Goal: Information Seeking & Learning: Learn about a topic

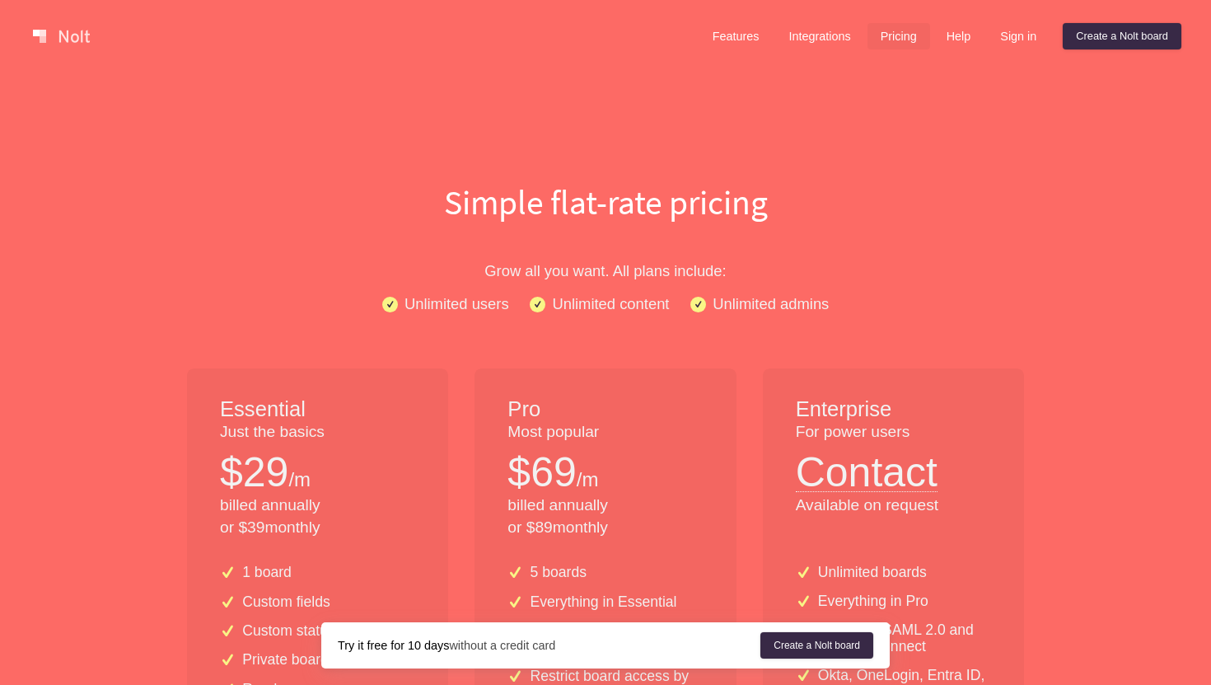
click at [452, 224] on h1 "Simple flat-rate pricing" at bounding box center [605, 202] width 1055 height 48
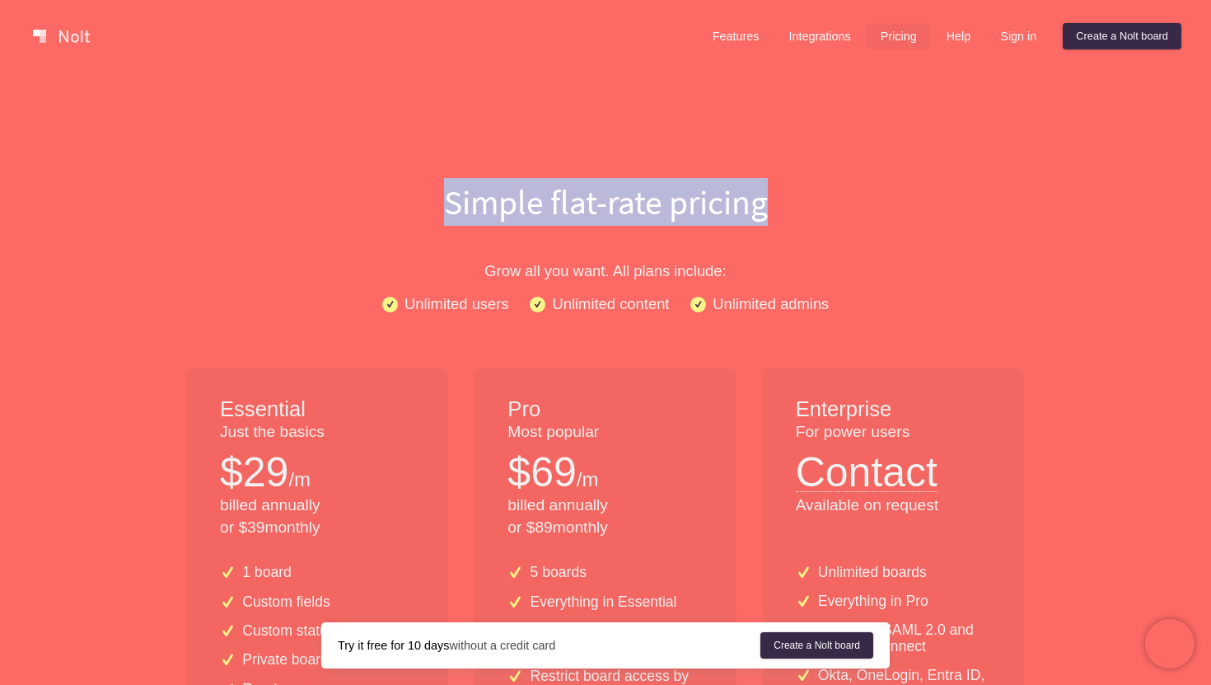
drag, startPoint x: 441, startPoint y: 206, endPoint x: 787, endPoint y: 208, distance: 346.1
click at [787, 208] on h1 "Simple flat-rate pricing" at bounding box center [605, 202] width 1055 height 48
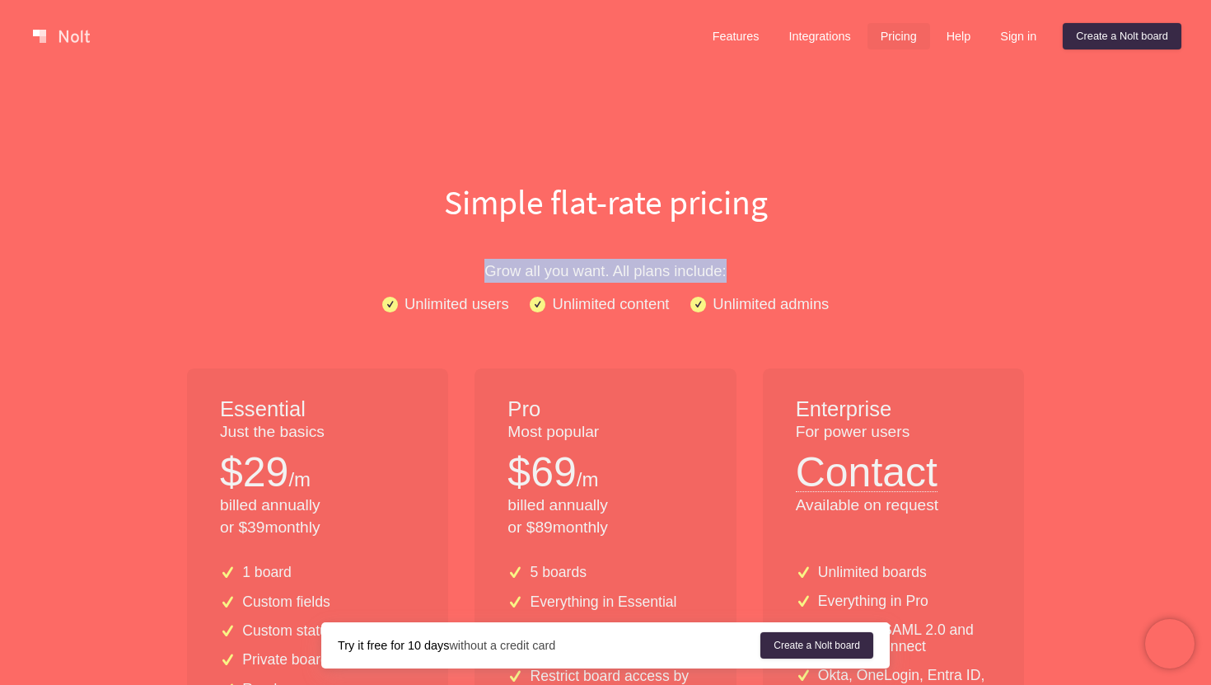
drag, startPoint x: 483, startPoint y: 279, endPoint x: 783, endPoint y: 275, distance: 300.0
click at [783, 275] on p "Grow all you want. All plans include:" at bounding box center [605, 271] width 1055 height 24
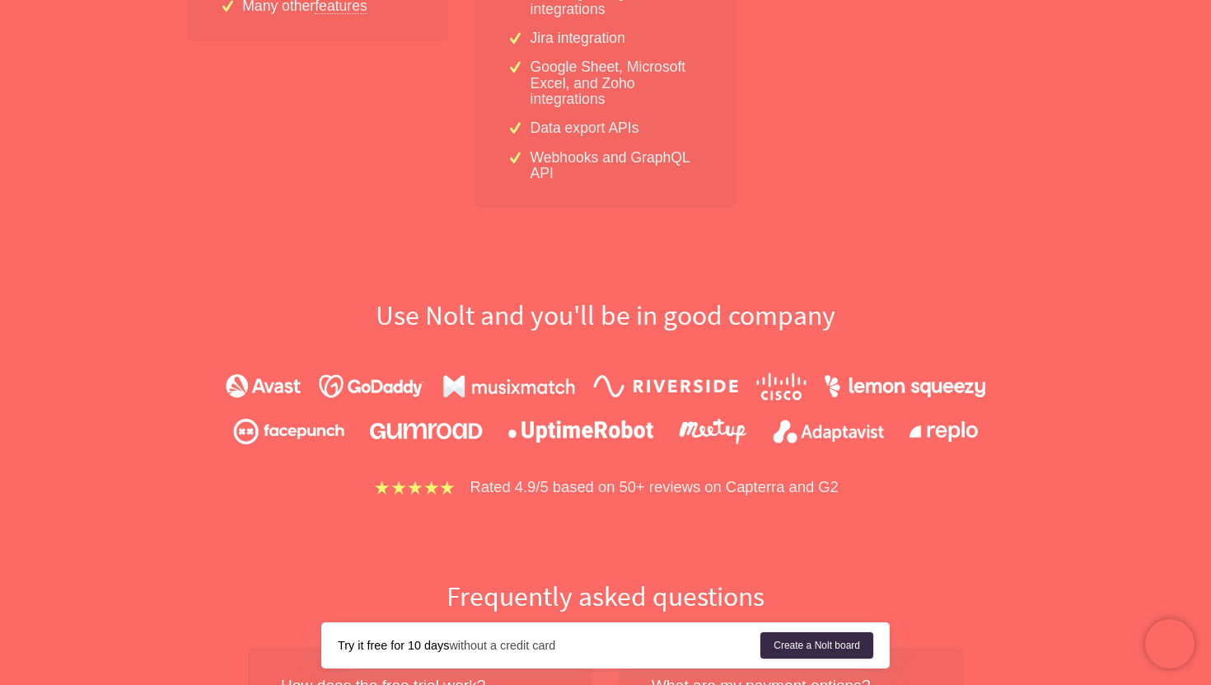
scroll to position [914, 0]
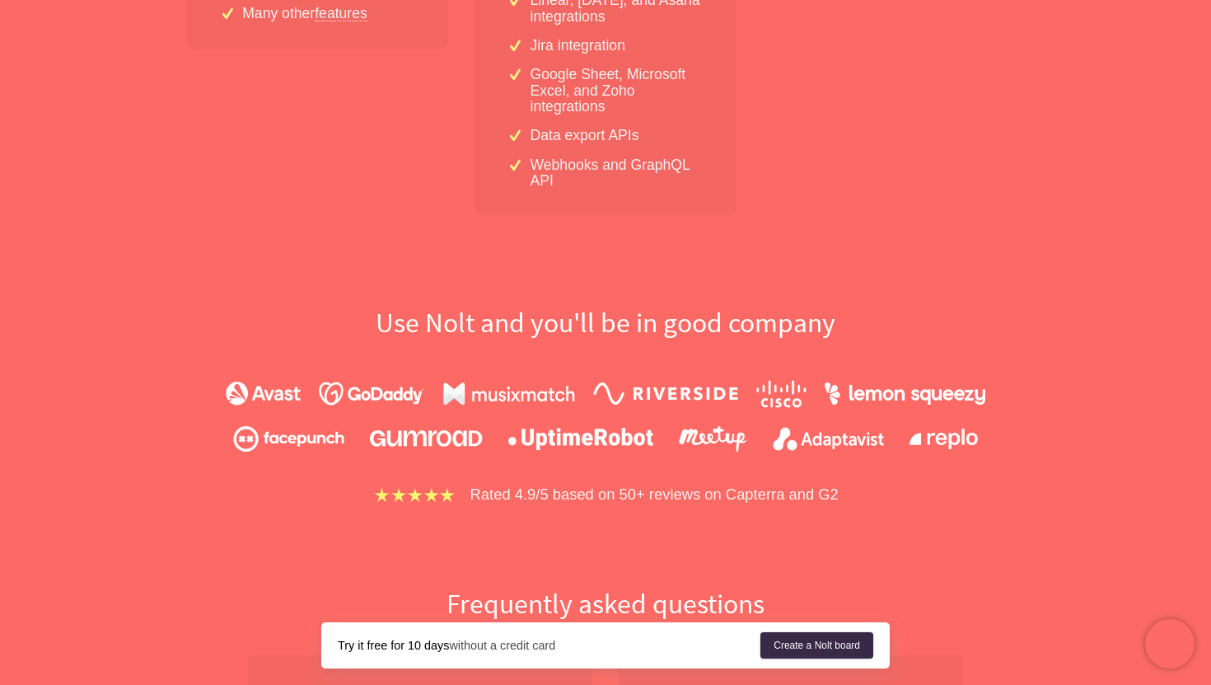
click at [659, 342] on div "Use [PERSON_NAME] and you'll be in good company Rated 4.9/5 based on 50+ review…" at bounding box center [605, 406] width 1055 height 202
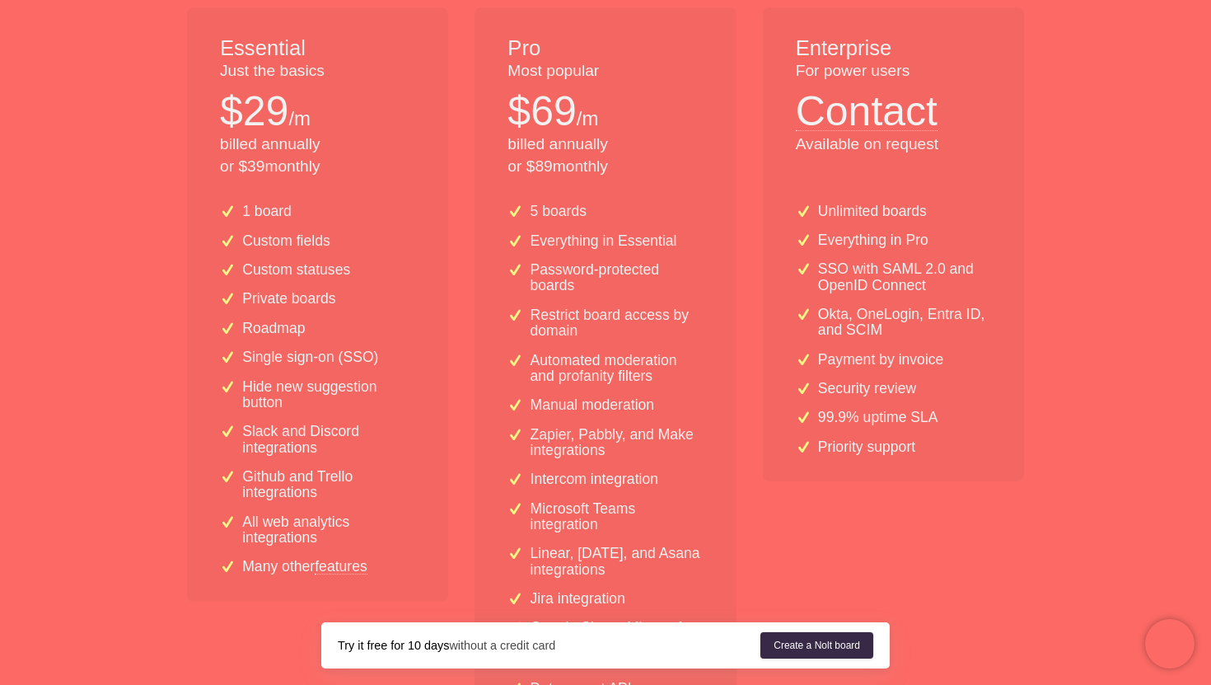
scroll to position [300, 0]
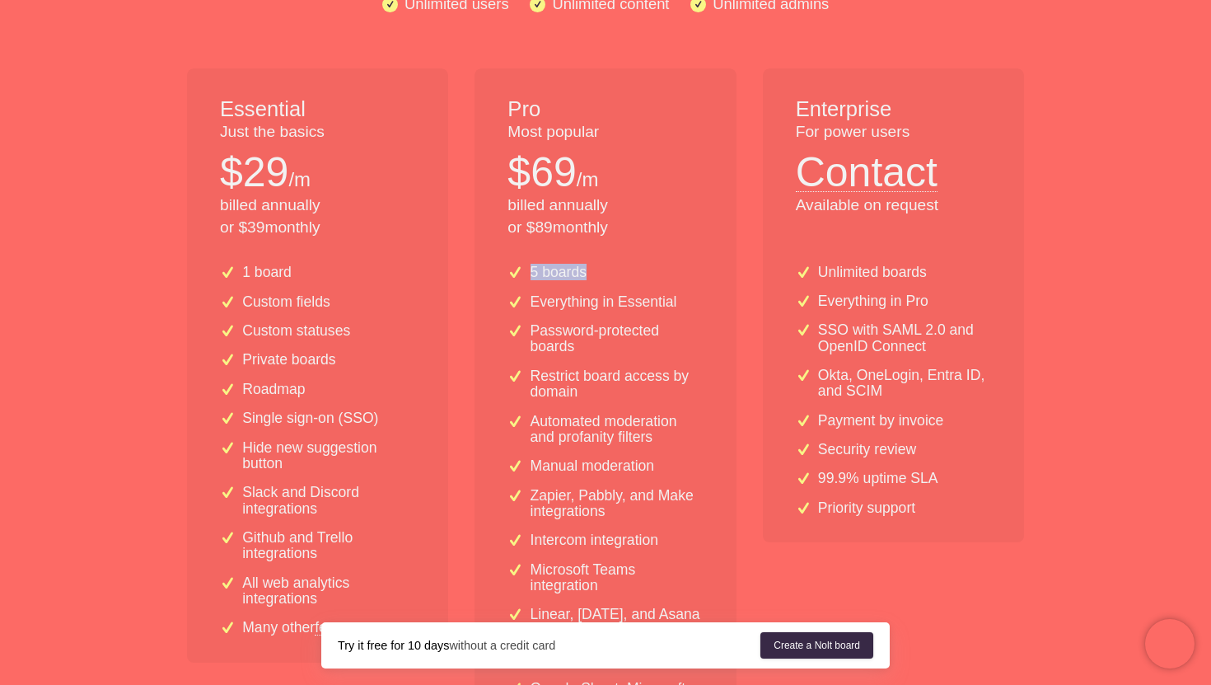
drag, startPoint x: 530, startPoint y: 273, endPoint x: 597, endPoint y: 277, distance: 66.9
click at [597, 277] on div "5 boards" at bounding box center [605, 273] width 195 height 16
drag, startPoint x: 523, startPoint y: 308, endPoint x: 696, endPoint y: 300, distance: 172.4
click at [696, 300] on div "Everything in Essential" at bounding box center [605, 302] width 195 height 16
drag, startPoint x: 536, startPoint y: 335, endPoint x: 583, endPoint y: 356, distance: 51.6
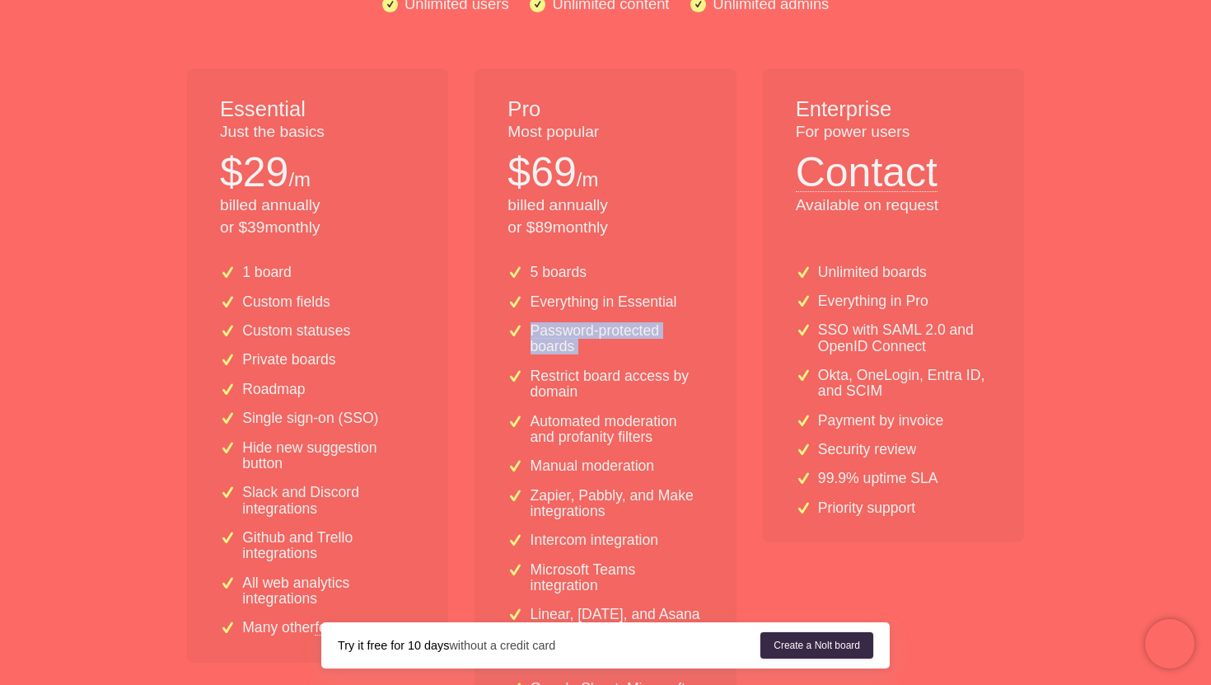
click at [582, 356] on div "5 boards Everything in Essential Password-protected boards Restrict board acces…" at bounding box center [605, 540] width 261 height 578
drag, startPoint x: 525, startPoint y: 379, endPoint x: 603, endPoint y: 396, distance: 80.2
click at [603, 396] on div "Restrict board access by domain" at bounding box center [605, 384] width 195 height 32
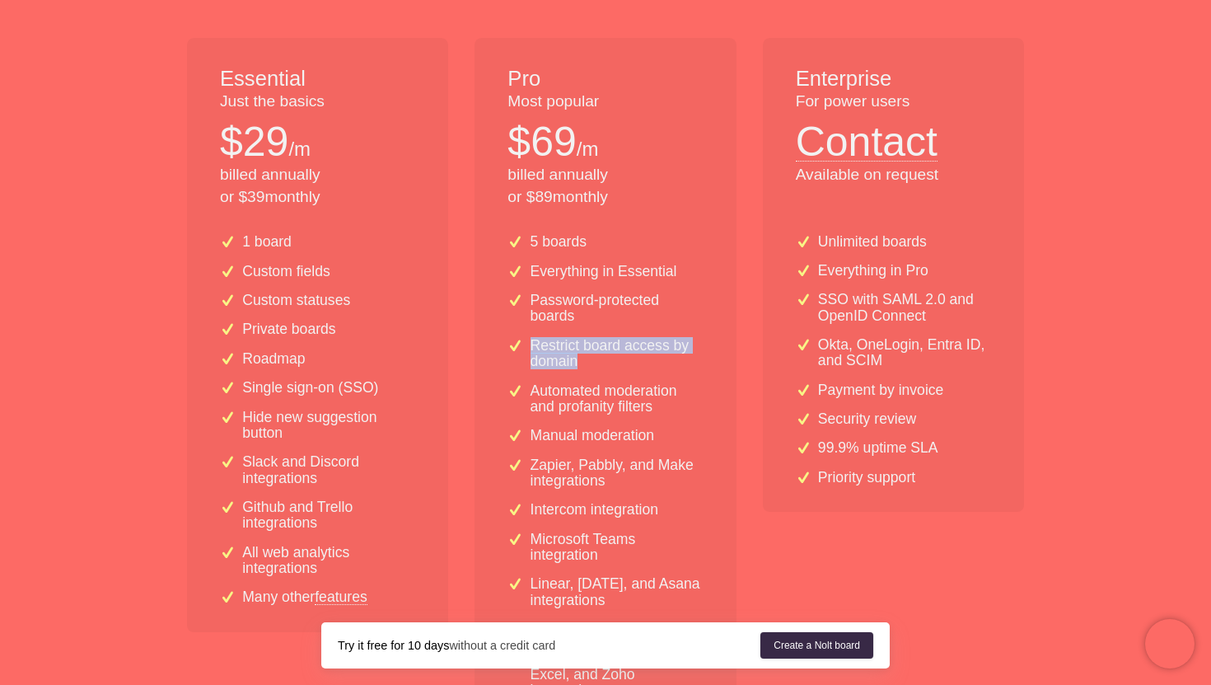
scroll to position [372, 0]
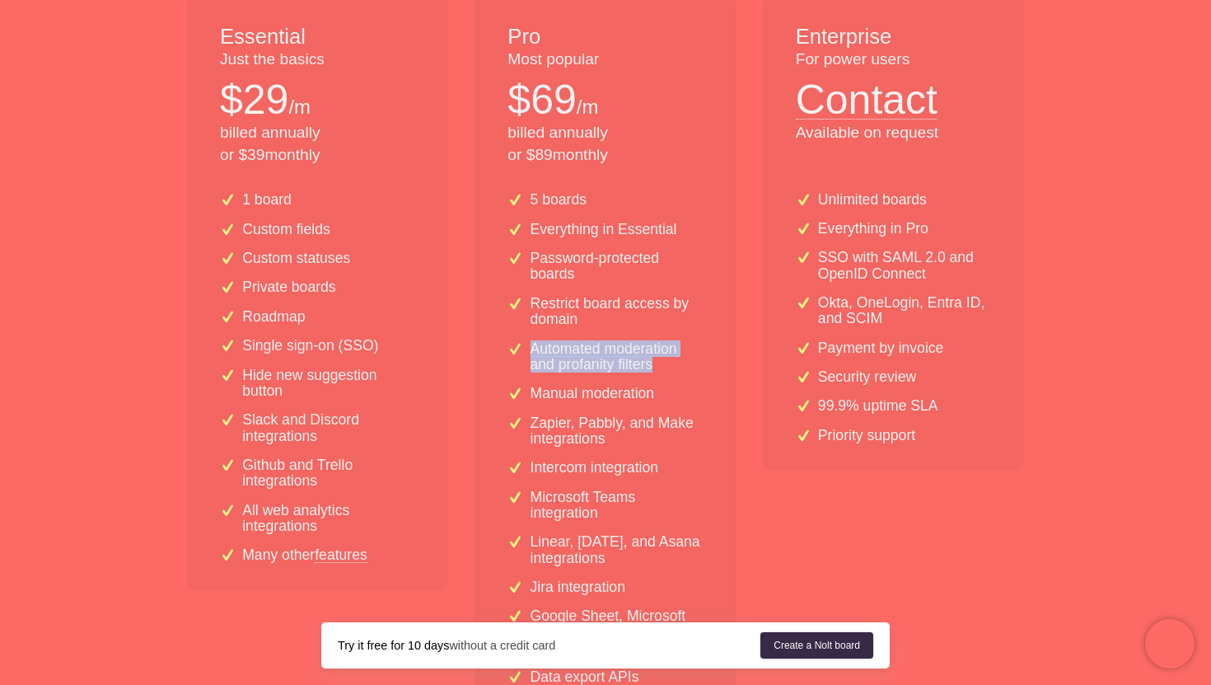
drag, startPoint x: 532, startPoint y: 354, endPoint x: 667, endPoint y: 368, distance: 136.7
click at [667, 368] on p "Automated moderation and profanity filters" at bounding box center [617, 357] width 173 height 32
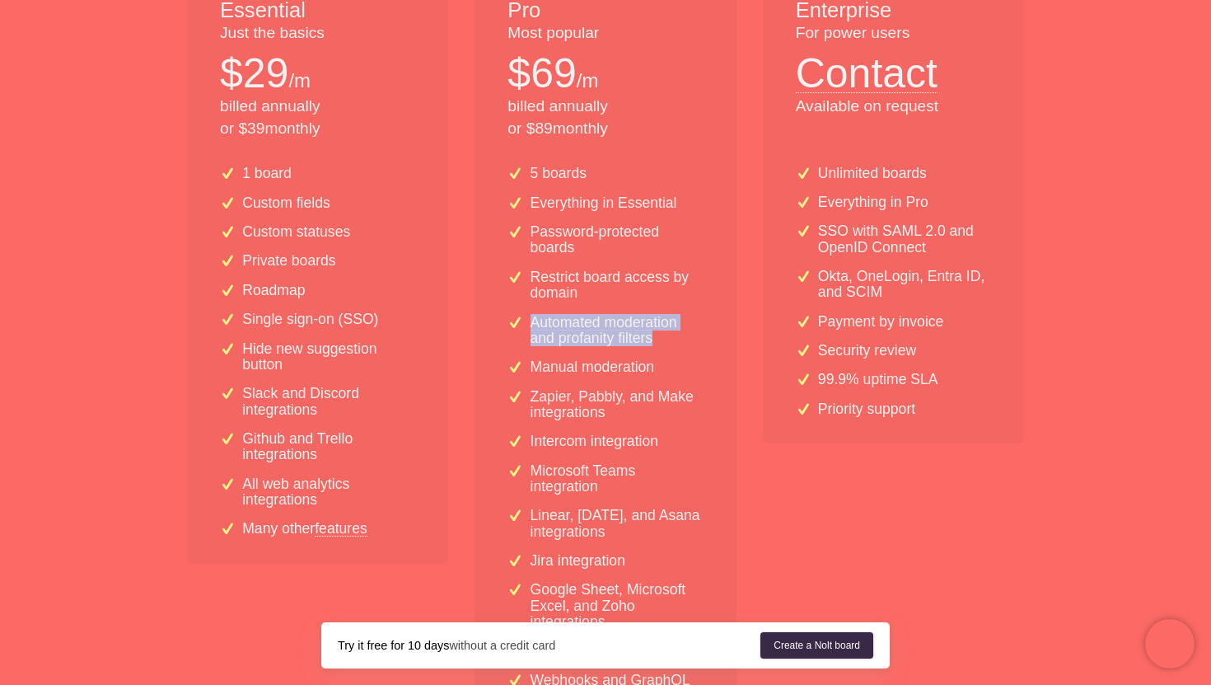
scroll to position [429, 0]
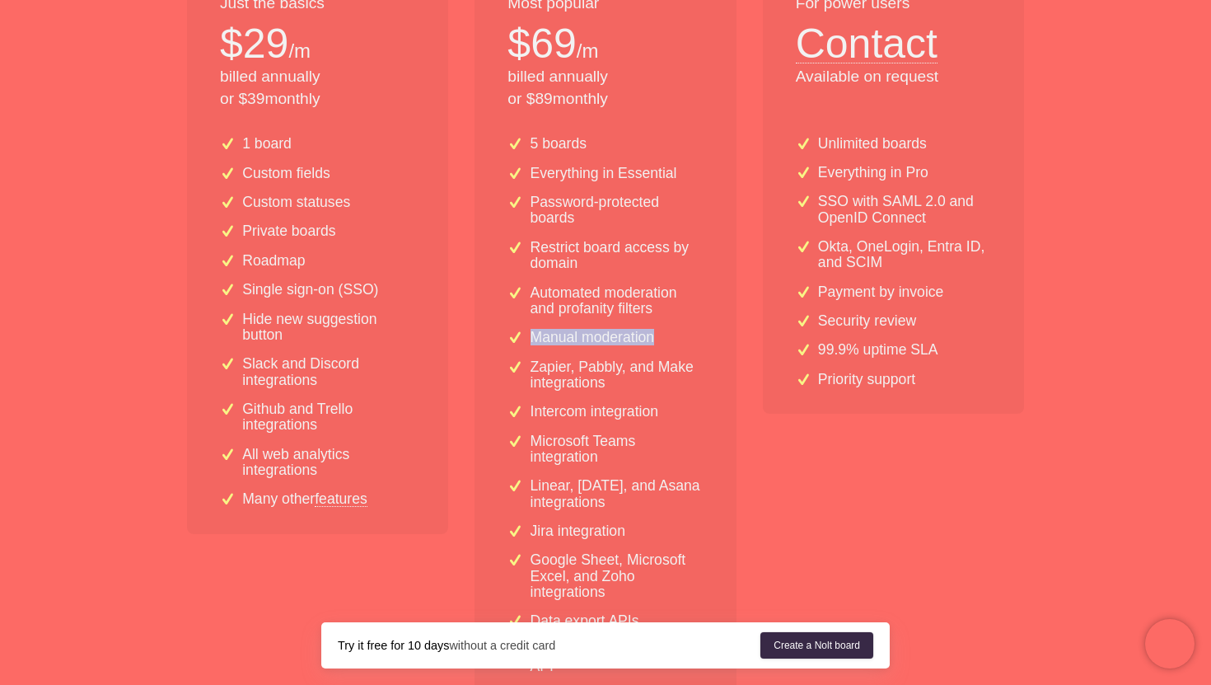
drag, startPoint x: 526, startPoint y: 333, endPoint x: 669, endPoint y: 341, distance: 143.6
click at [669, 341] on div "Manual moderation" at bounding box center [605, 338] width 195 height 16
drag, startPoint x: 527, startPoint y: 372, endPoint x: 623, endPoint y: 391, distance: 98.1
click at [623, 391] on div "Zapier, Pabbly, and Make integrations" at bounding box center [605, 375] width 195 height 32
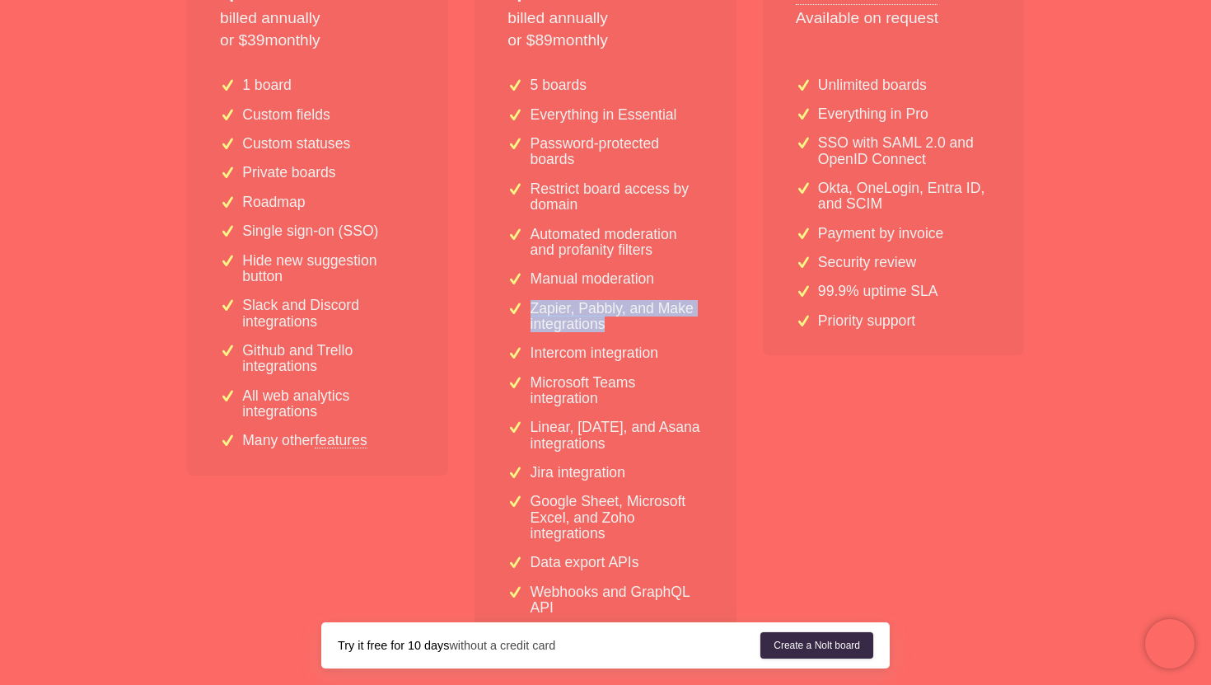
scroll to position [489, 0]
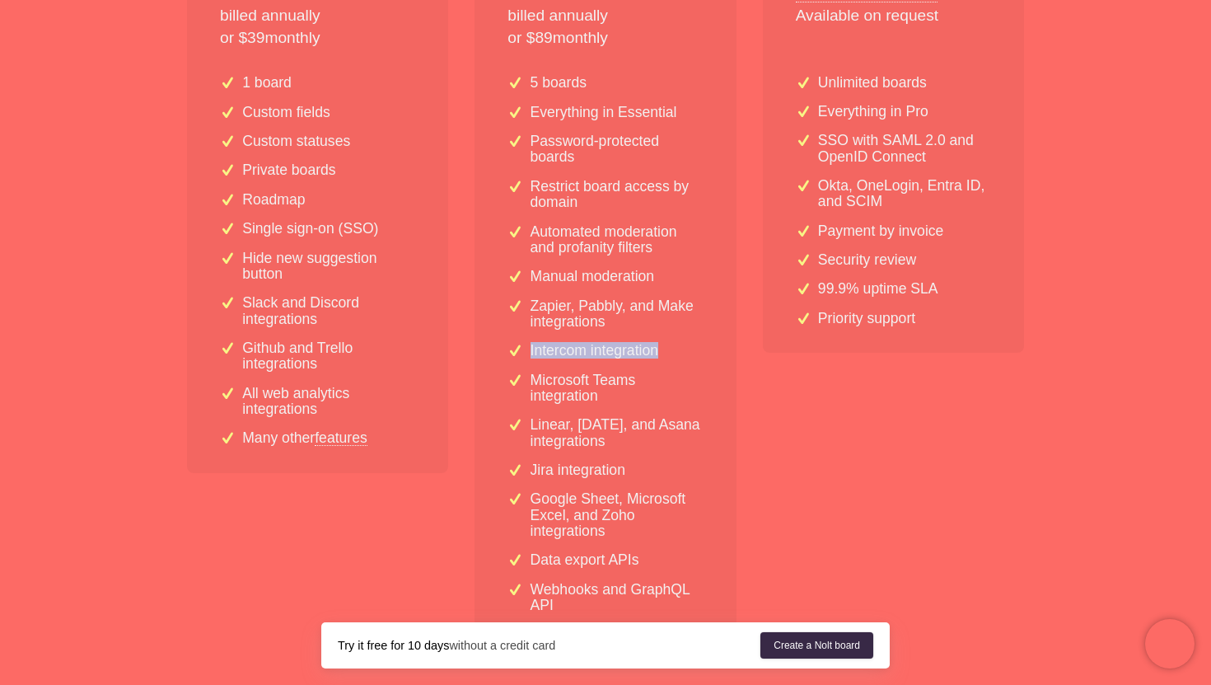
drag, startPoint x: 527, startPoint y: 350, endPoint x: 671, endPoint y: 351, distance: 144.2
click at [671, 351] on div "Intercom integration" at bounding box center [605, 351] width 195 height 16
drag, startPoint x: 534, startPoint y: 382, endPoint x: 604, endPoint y: 400, distance: 72.2
click at [604, 400] on p "Microsoft Teams integration" at bounding box center [617, 388] width 173 height 32
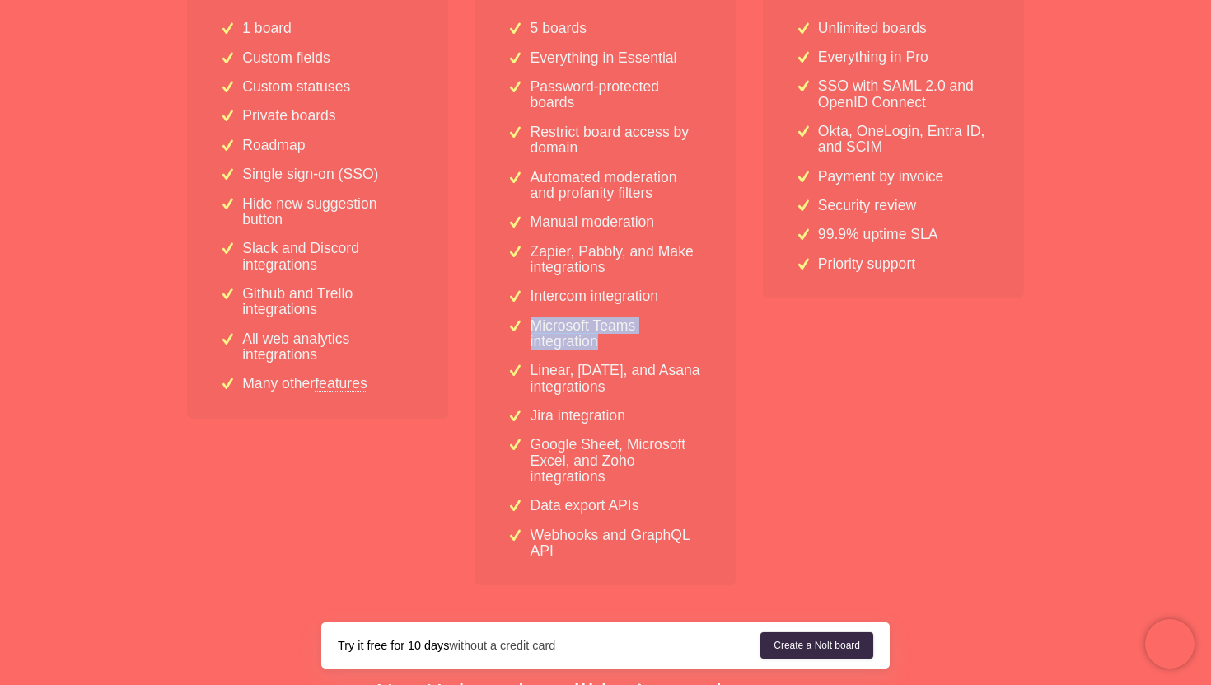
scroll to position [548, 0]
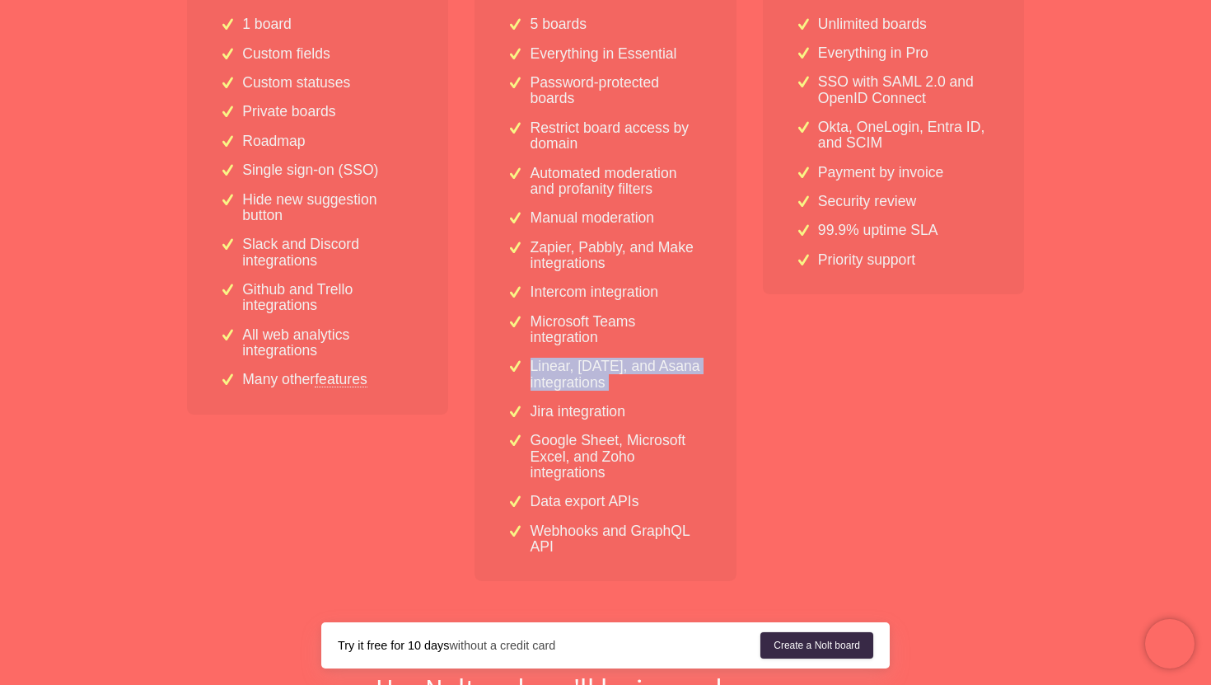
drag, startPoint x: 531, startPoint y: 370, endPoint x: 607, endPoint y: 392, distance: 79.8
click at [607, 392] on div "5 boards Everything in Essential Password-protected boards Restrict board acces…" at bounding box center [605, 292] width 261 height 578
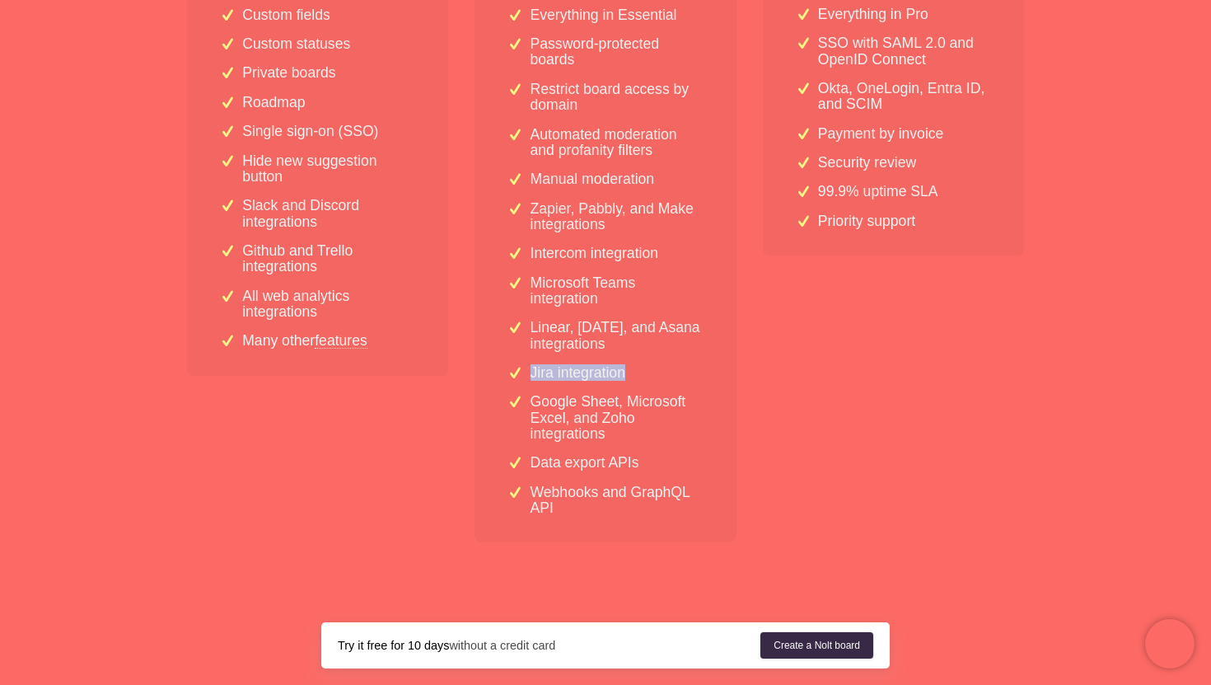
drag, startPoint x: 536, startPoint y: 371, endPoint x: 634, endPoint y: 371, distance: 98.1
click at [634, 371] on div "Jira integration" at bounding box center [605, 373] width 195 height 16
drag, startPoint x: 528, startPoint y: 407, endPoint x: 608, endPoint y: 436, distance: 85.0
click at [607, 436] on div "Google Sheet, Microsoft Excel, and Zoho integrations" at bounding box center [605, 418] width 195 height 48
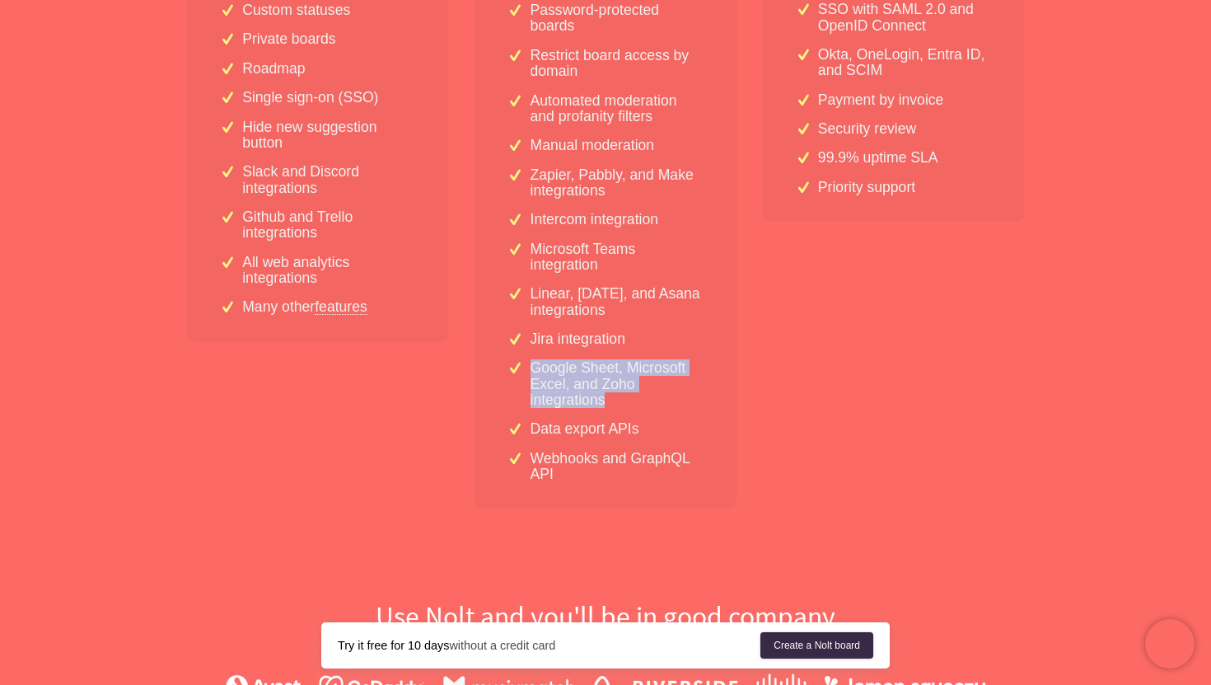
scroll to position [644, 0]
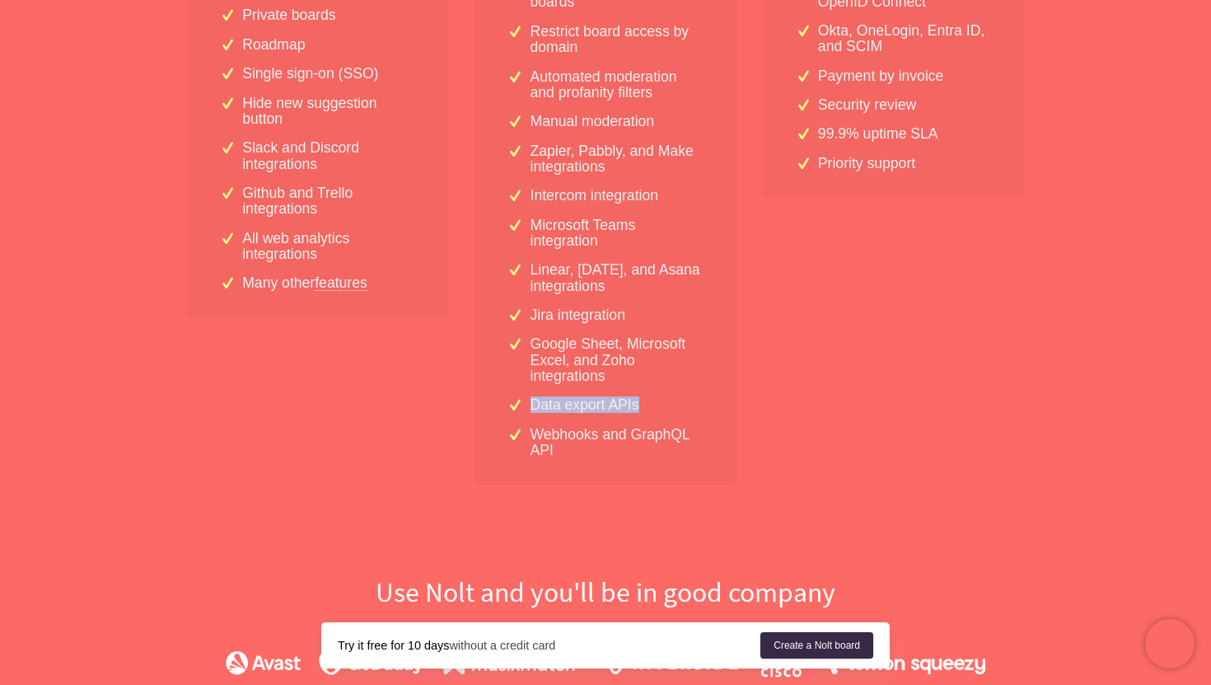
drag, startPoint x: 529, startPoint y: 404, endPoint x: 649, endPoint y: 409, distance: 120.4
click at [649, 409] on div "Data export APIs" at bounding box center [605, 405] width 195 height 16
drag, startPoint x: 530, startPoint y: 438, endPoint x: 566, endPoint y: 455, distance: 40.2
click at [564, 456] on p "Webhooks and GraphQL API" at bounding box center [617, 443] width 173 height 32
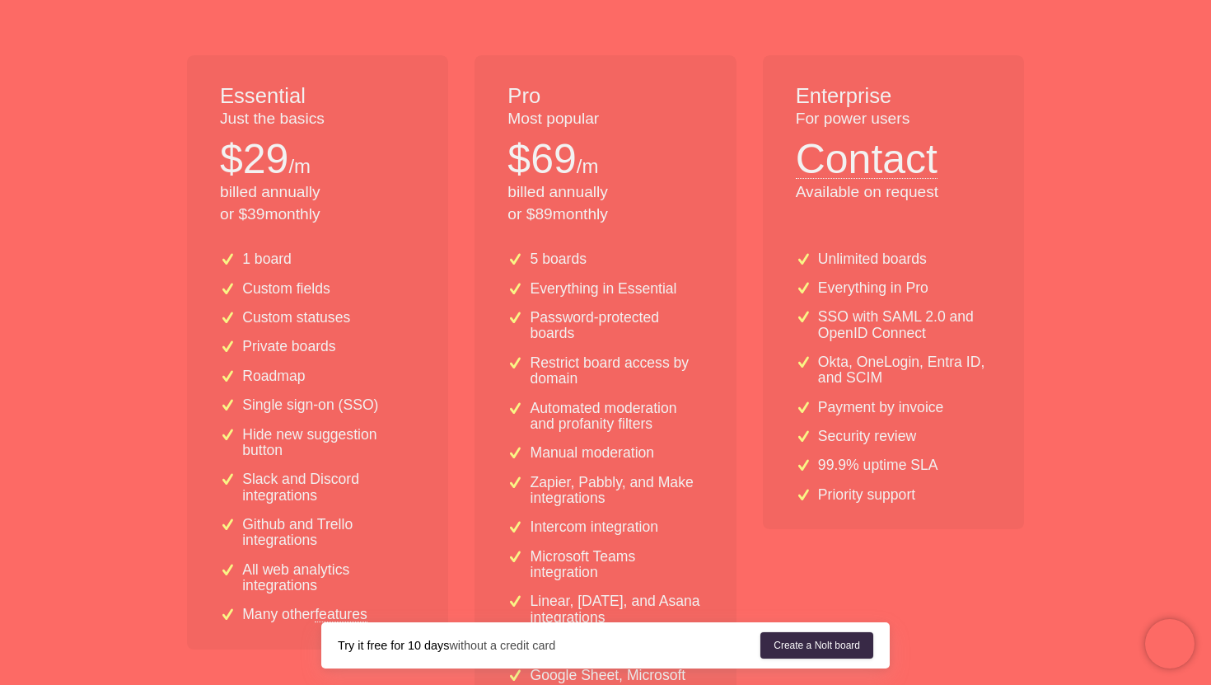
scroll to position [241, 0]
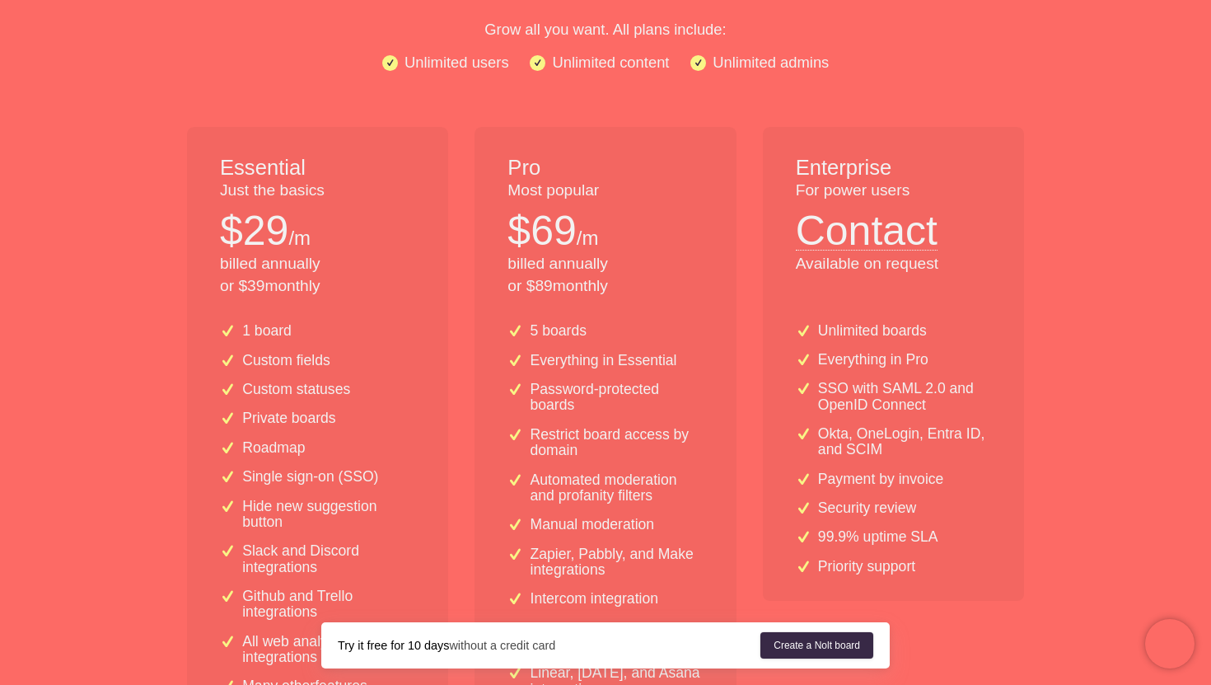
click at [596, 349] on div "5 boards Everything in Essential Password-protected boards Restrict board acces…" at bounding box center [605, 599] width 261 height 578
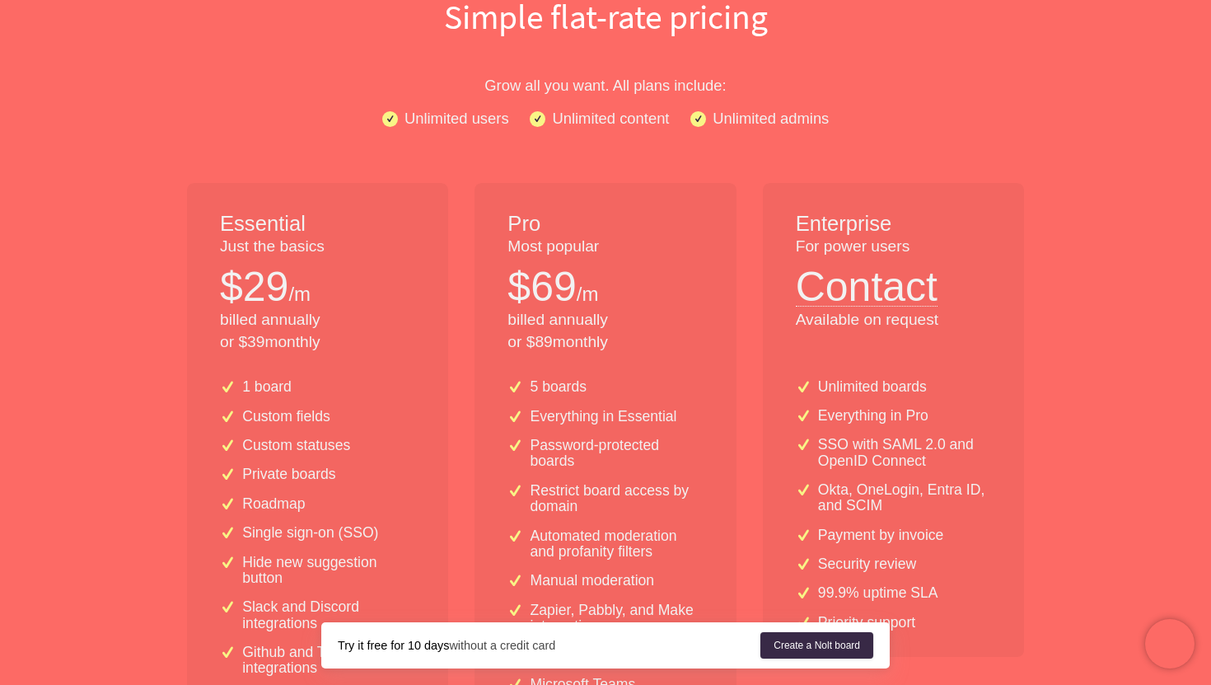
scroll to position [0, 0]
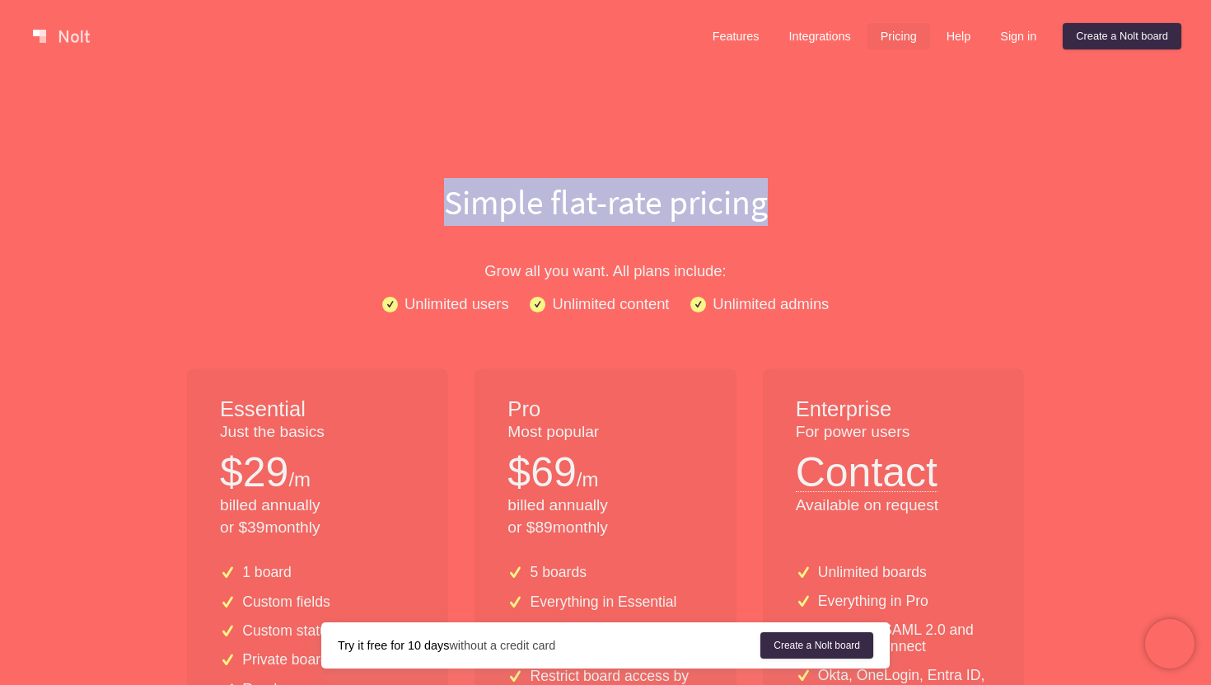
drag, startPoint x: 455, startPoint y: 202, endPoint x: 762, endPoint y: 208, distance: 307.4
click at [762, 208] on h1 "Simple flat-rate pricing" at bounding box center [605, 202] width 1055 height 48
drag, startPoint x: 762, startPoint y: 208, endPoint x: 465, endPoint y: 200, distance: 297.6
click at [465, 200] on h1 "Simple flat-rate pricing" at bounding box center [605, 202] width 1055 height 48
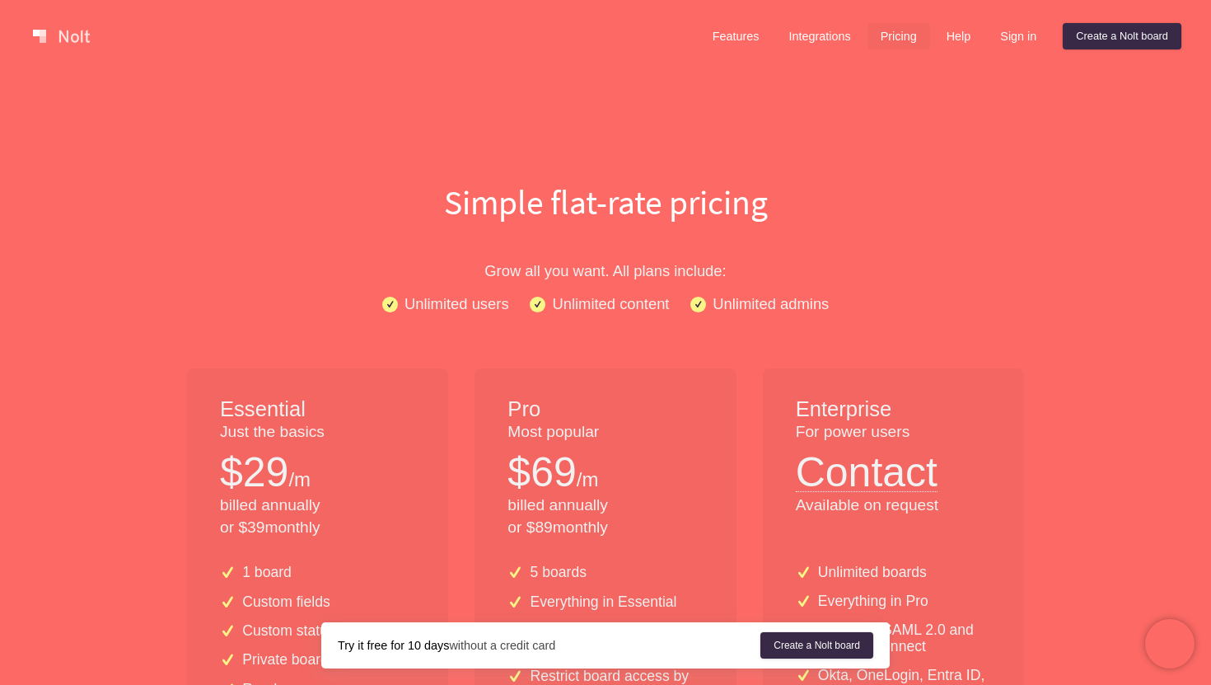
click at [445, 200] on h1 "Simple flat-rate pricing" at bounding box center [605, 202] width 1055 height 48
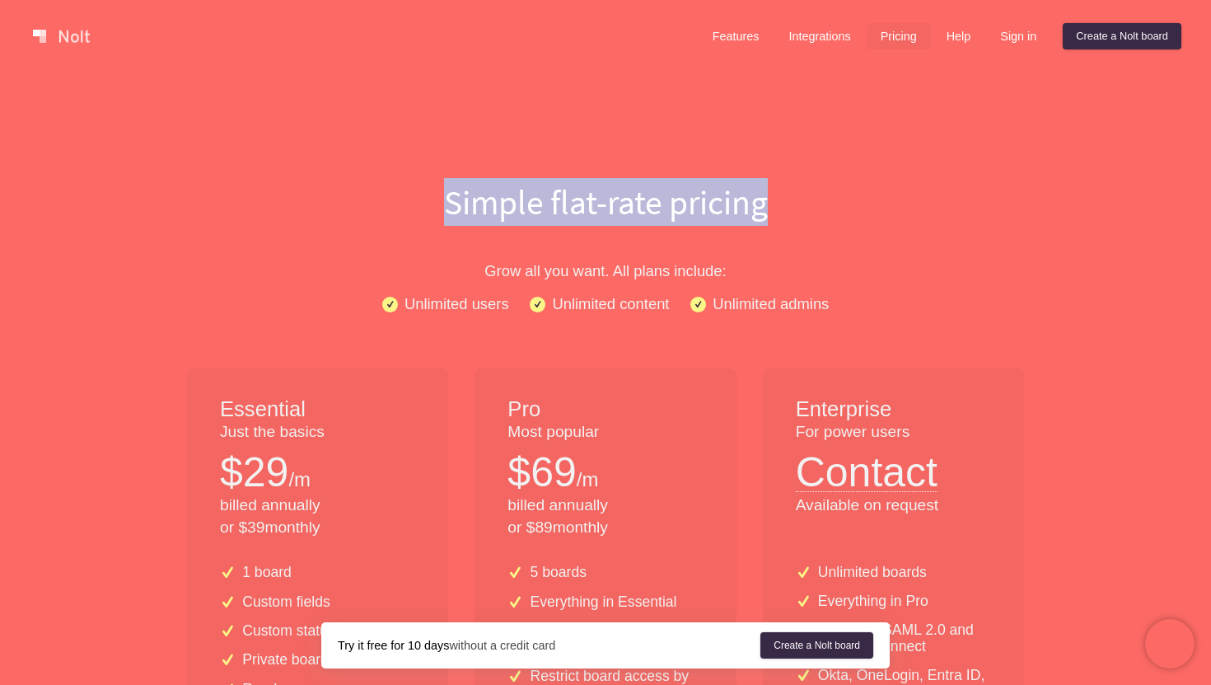
drag, startPoint x: 444, startPoint y: 202, endPoint x: 726, endPoint y: 218, distance: 282.3
click at [726, 218] on h1 "Simple flat-rate pricing" at bounding box center [605, 202] width 1055 height 48
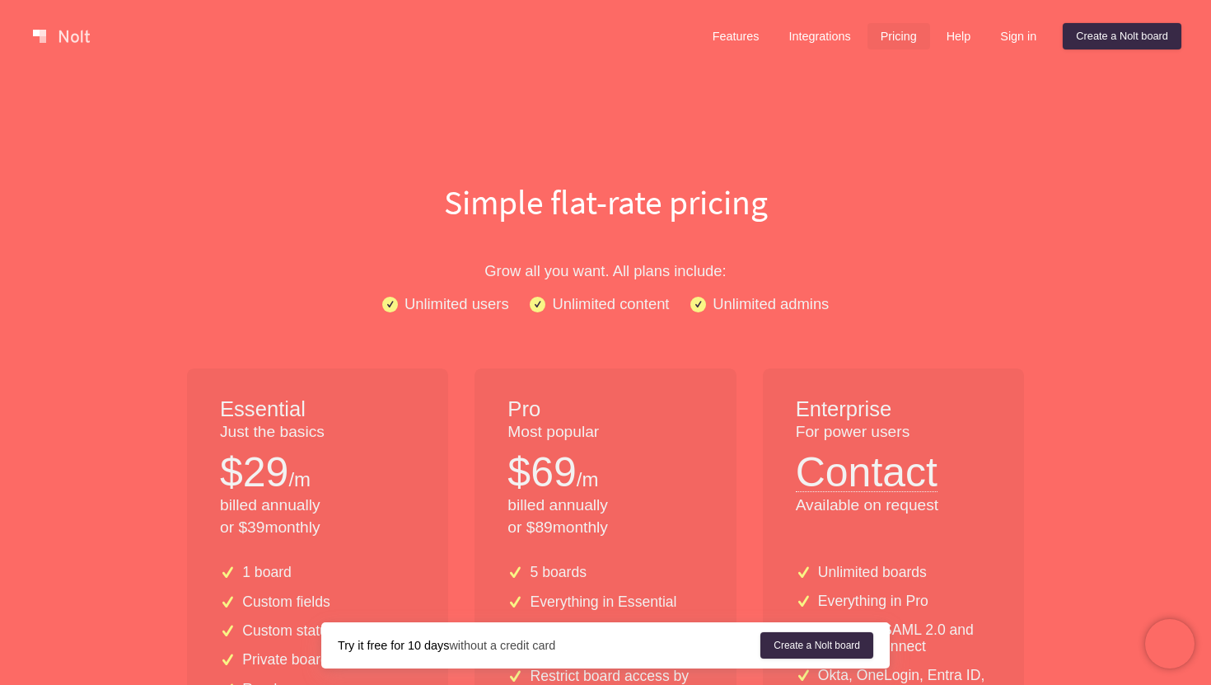
click at [726, 218] on h1 "Simple flat-rate pricing" at bounding box center [605, 202] width 1055 height 48
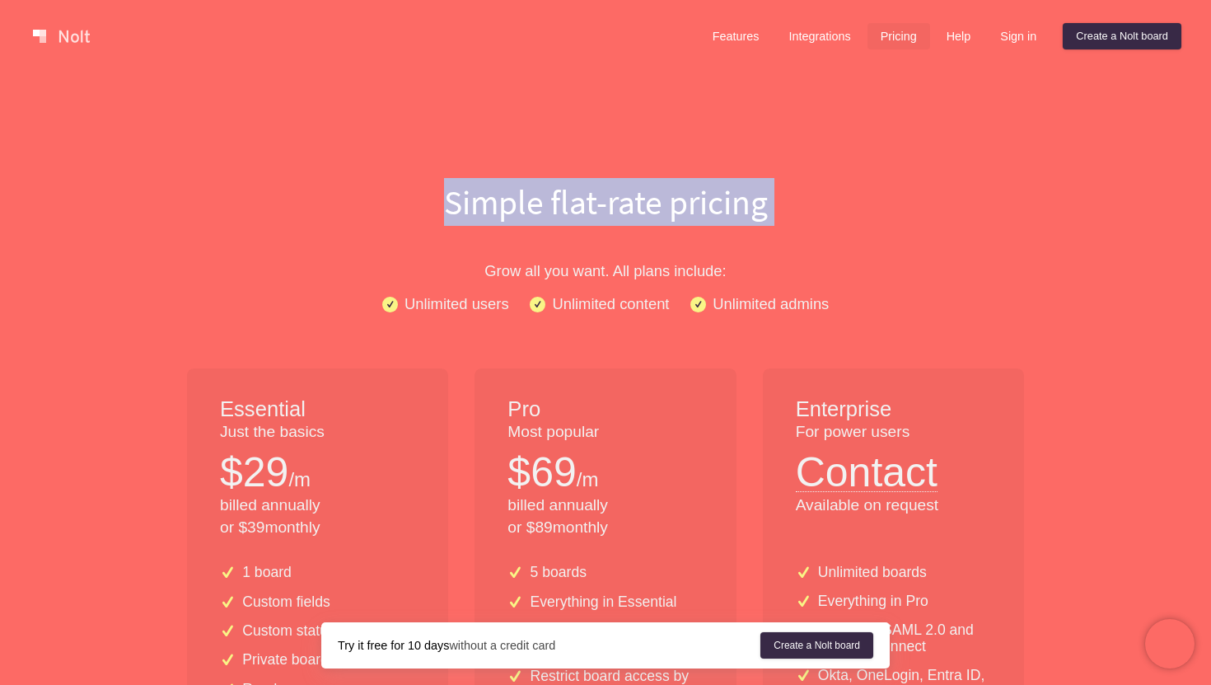
click at [452, 199] on h1 "Simple flat-rate pricing" at bounding box center [605, 202] width 1055 height 48
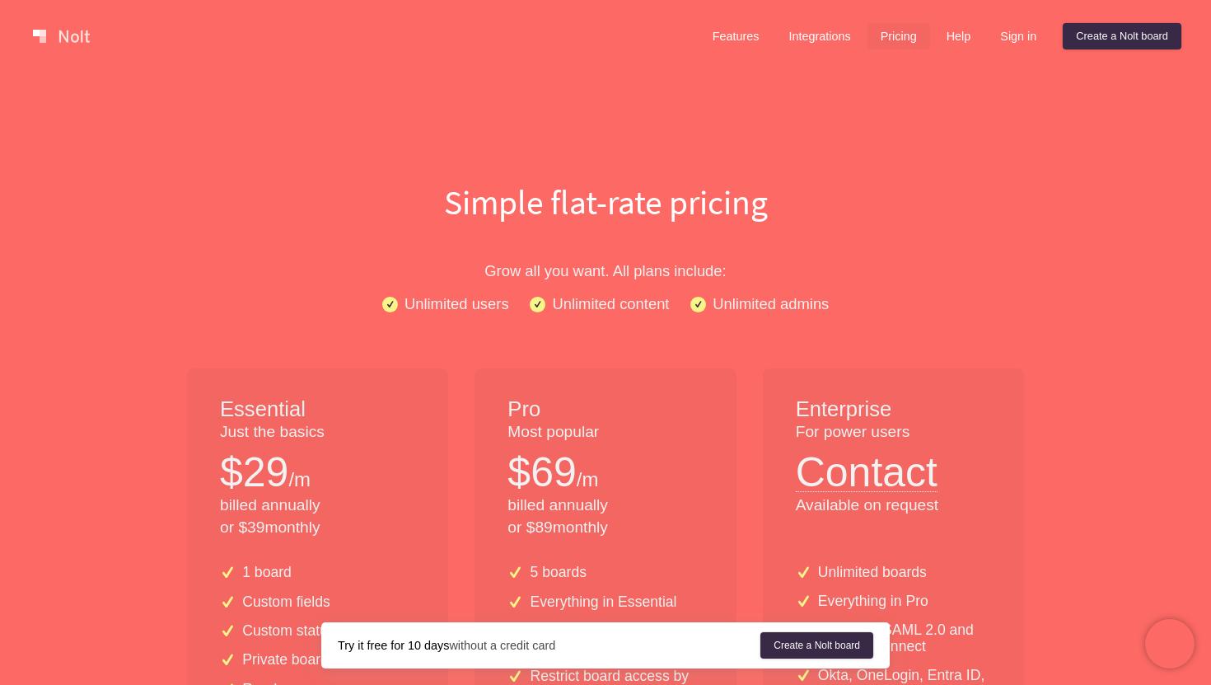
click at [452, 199] on h1 "Simple flat-rate pricing" at bounding box center [605, 202] width 1055 height 48
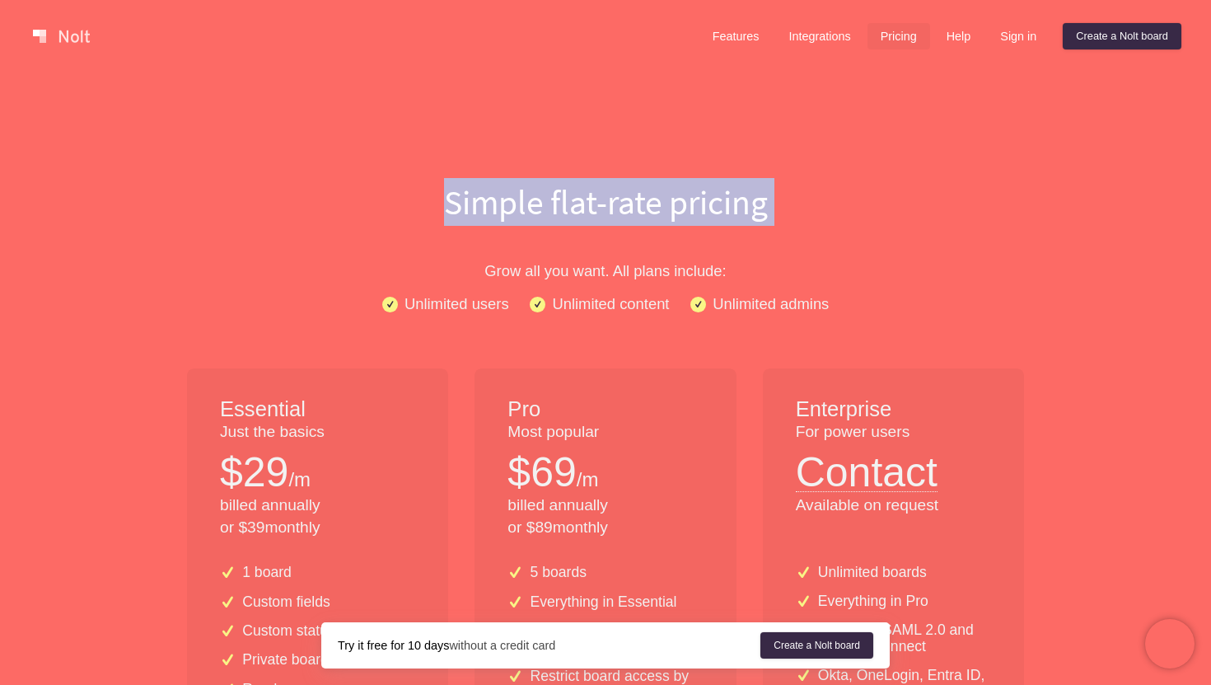
click at [494, 196] on h1 "Simple flat-rate pricing" at bounding box center [605, 202] width 1055 height 48
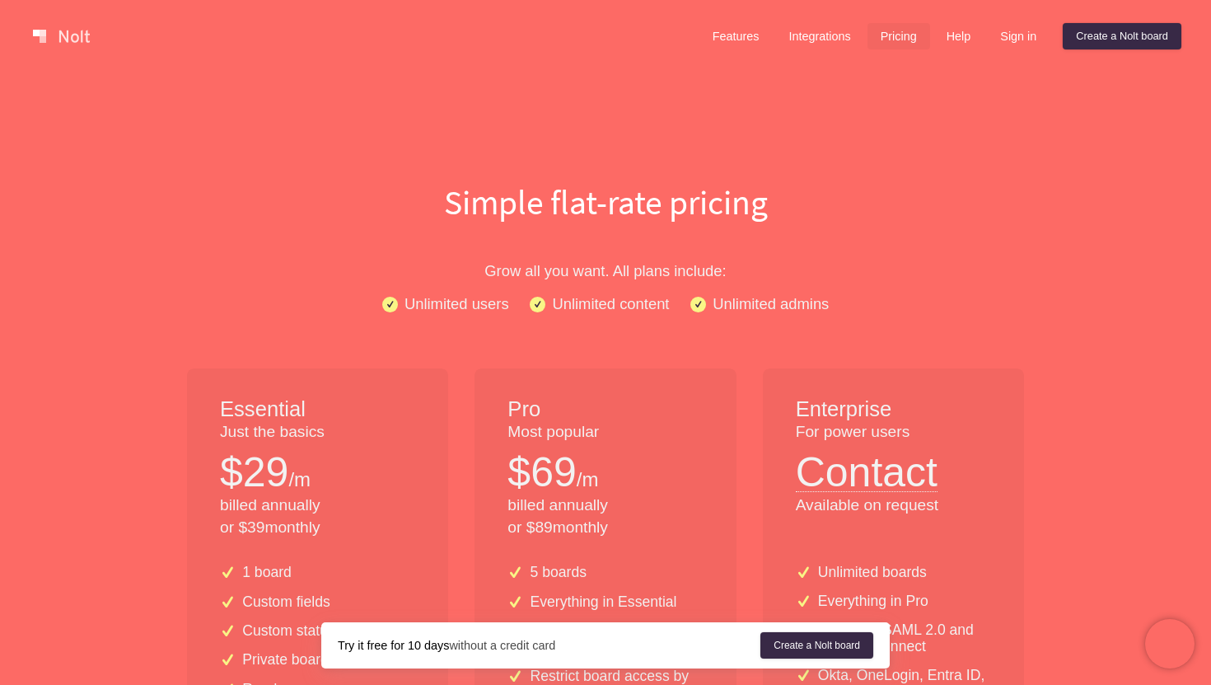
click at [494, 196] on h1 "Simple flat-rate pricing" at bounding box center [605, 202] width 1055 height 48
click at [480, 271] on p "Grow all you want. All plans include:" at bounding box center [605, 271] width 1055 height 24
drag, startPoint x: 480, startPoint y: 271, endPoint x: 606, endPoint y: 272, distance: 125.3
click at [606, 272] on p "Grow all you want. All plans include:" at bounding box center [605, 271] width 1055 height 24
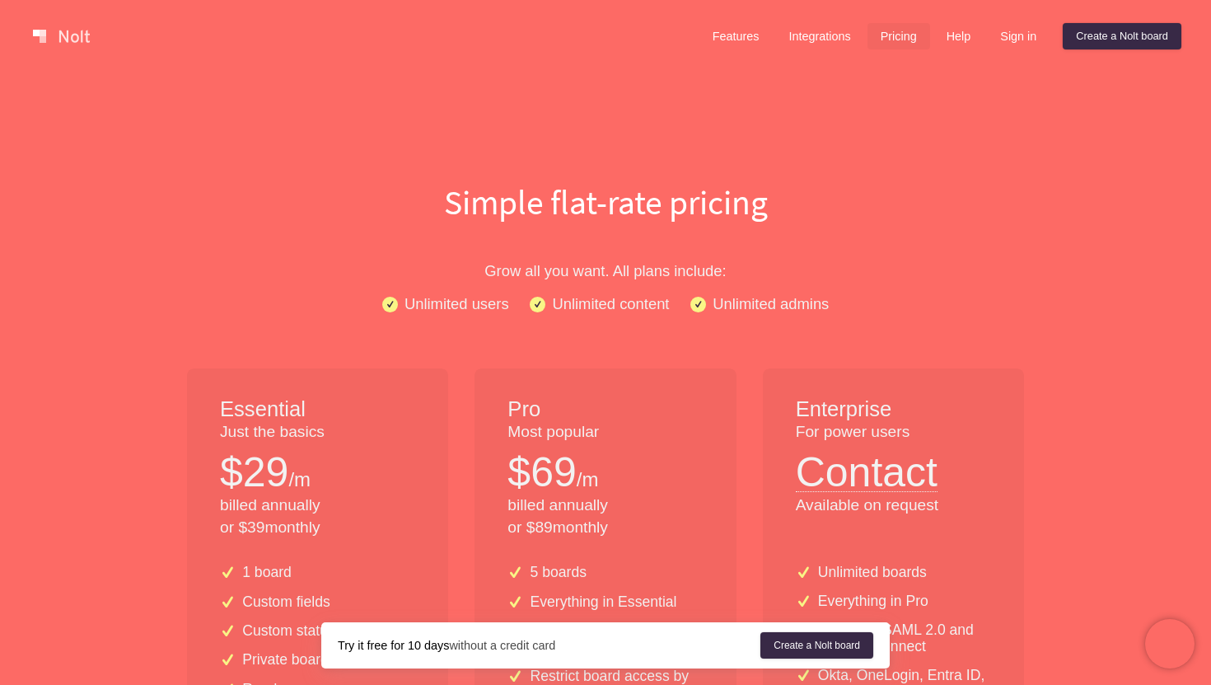
click at [619, 273] on p "Grow all you want. All plans include:" at bounding box center [605, 271] width 1055 height 24
drag, startPoint x: 619, startPoint y: 273, endPoint x: 726, endPoint y: 273, distance: 107.1
click at [726, 273] on p "Grow all you want. All plans include:" at bounding box center [605, 271] width 1055 height 24
drag, startPoint x: 726, startPoint y: 273, endPoint x: 494, endPoint y: 272, distance: 231.6
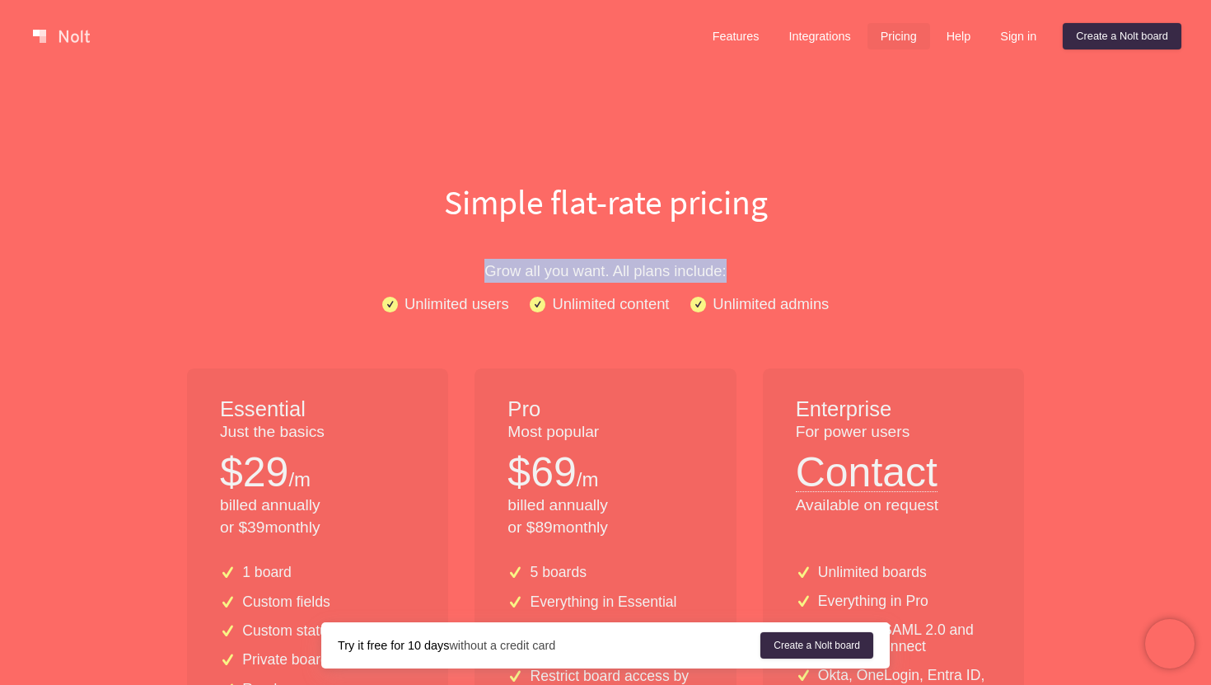
click at [494, 272] on p "Grow all you want. All plans include:" at bounding box center [605, 271] width 1055 height 24
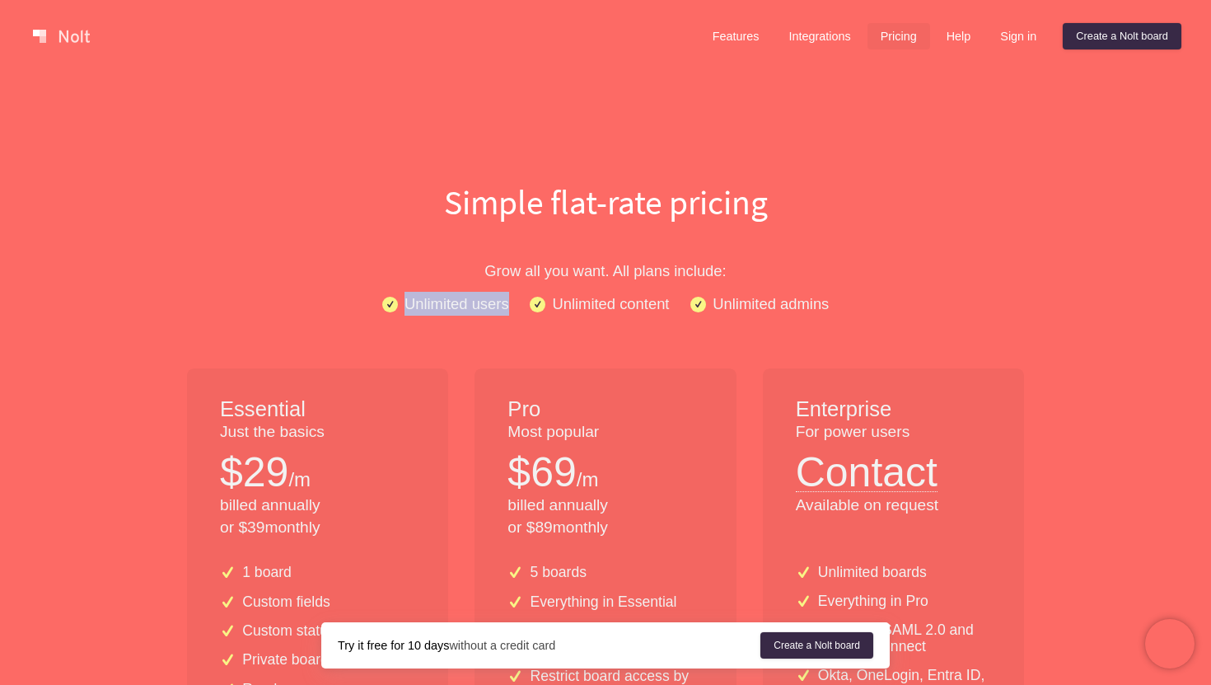
drag, startPoint x: 405, startPoint y: 308, endPoint x: 510, endPoint y: 307, distance: 104.7
click at [510, 307] on div "Unlimited users Unlimited content Unlimited admins" at bounding box center [605, 304] width 1055 height 24
drag, startPoint x: 555, startPoint y: 304, endPoint x: 675, endPoint y: 303, distance: 120.3
click at [675, 303] on div "Unlimited users Unlimited content Unlimited admins" at bounding box center [605, 304] width 1055 height 24
click at [750, 311] on p "Unlimited admins" at bounding box center [771, 304] width 116 height 24
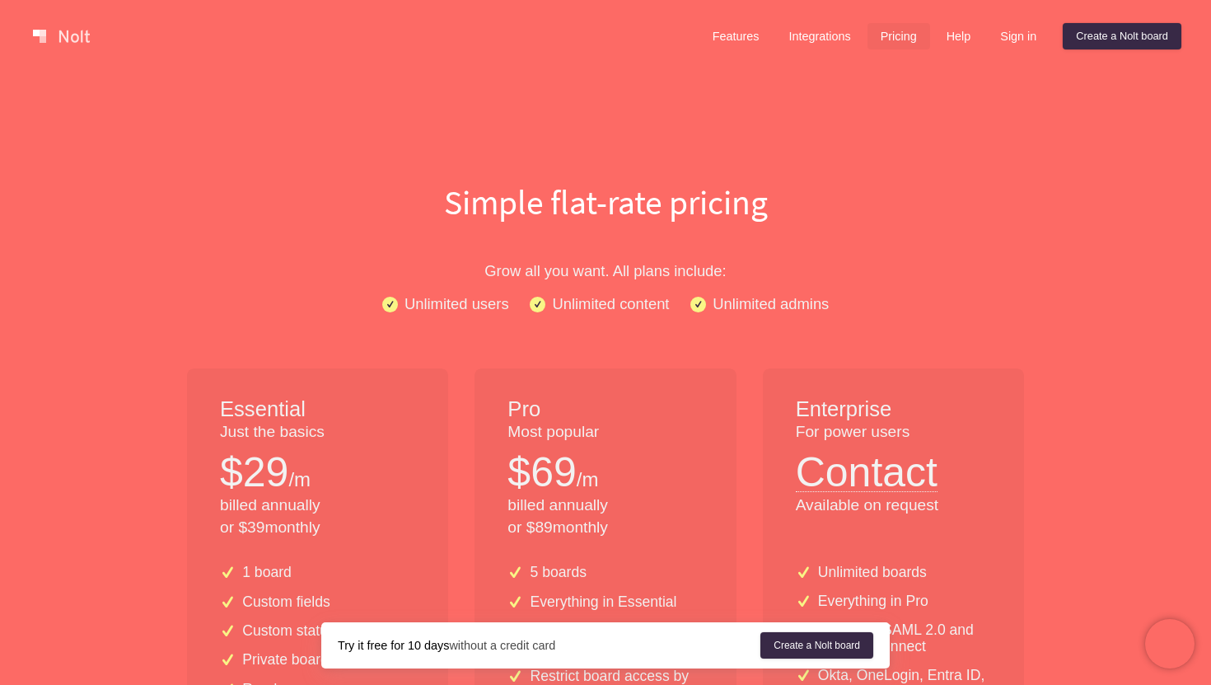
click at [750, 311] on p "Unlimited admins" at bounding box center [771, 304] width 116 height 24
